Goal: Information Seeking & Learning: Learn about a topic

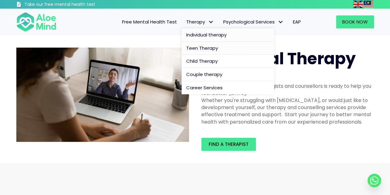
click at [210, 48] on span "Teen Therapy" at bounding box center [202, 48] width 32 height 6
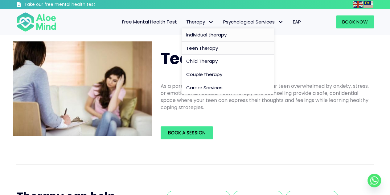
click at [211, 33] on span "Individual therapy" at bounding box center [206, 34] width 40 height 6
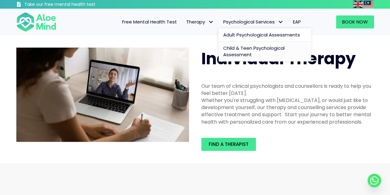
click at [265, 59] on link "Child & Teen Psychological Assessment" at bounding box center [265, 52] width 93 height 20
